Goal: Information Seeking & Learning: Learn about a topic

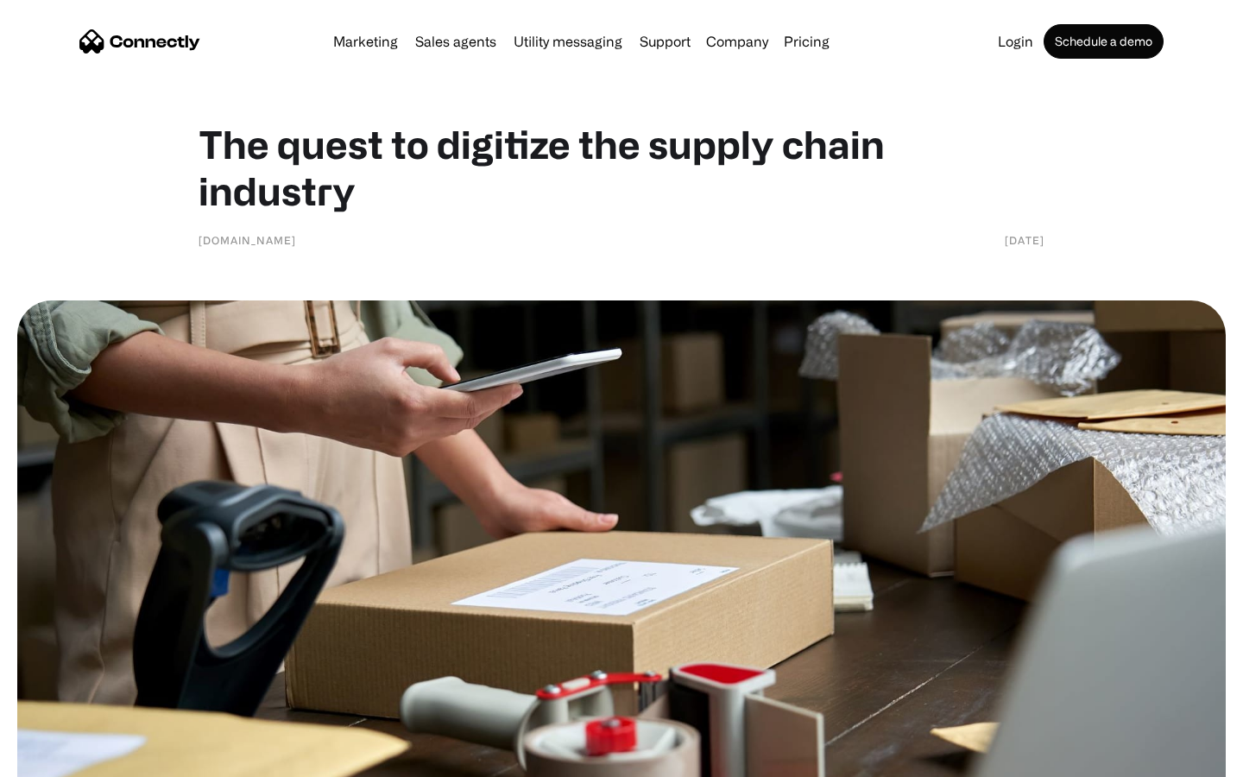
scroll to position [2196, 0]
